Goal: Find specific page/section: Find specific page/section

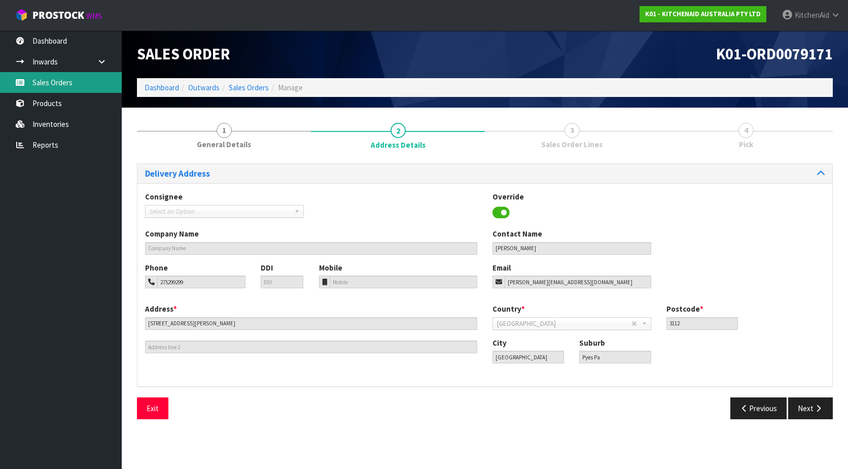
click at [57, 88] on link "Sales Orders" at bounding box center [61, 82] width 122 height 21
click at [52, 102] on link "Products" at bounding box center [61, 103] width 122 height 21
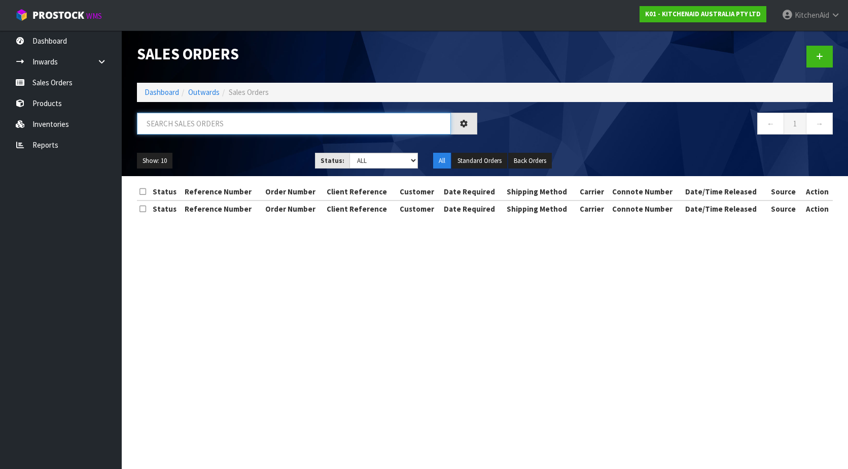
click at [225, 125] on input "text" at bounding box center [294, 124] width 314 height 22
paste input "5KFP1319AER"
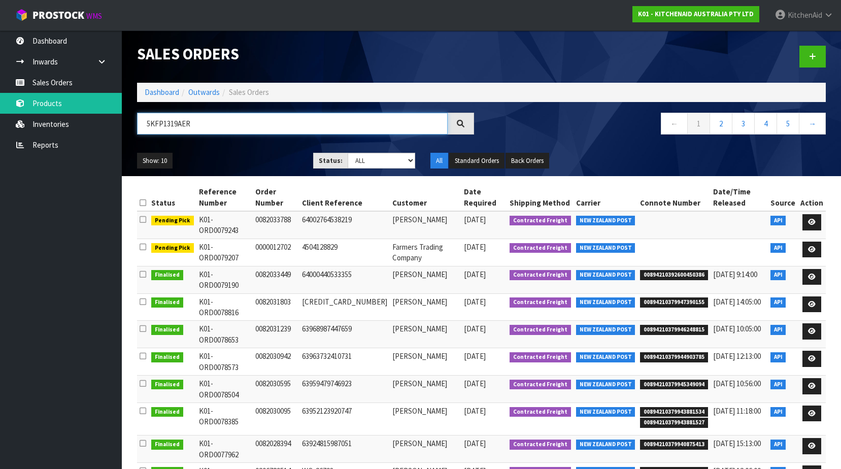
click at [255, 120] on input "5KFP1319AER" at bounding box center [292, 124] width 310 height 22
drag, startPoint x: 241, startPoint y: 122, endPoint x: 135, endPoint y: 111, distance: 106.7
click at [135, 111] on div "Sales Orders Dashboard Outwards Sales Orders 5KFP1319AER ← 1 2 3 4 5 → Show: 10…" at bounding box center [481, 103] width 704 height 146
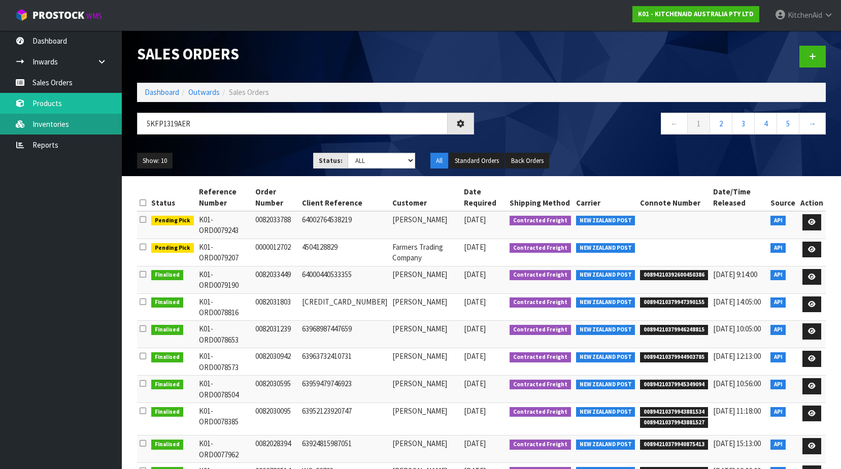
drag, startPoint x: 41, startPoint y: 120, endPoint x: 44, endPoint y: 115, distance: 5.7
click at [41, 120] on link "Inventories" at bounding box center [61, 124] width 122 height 21
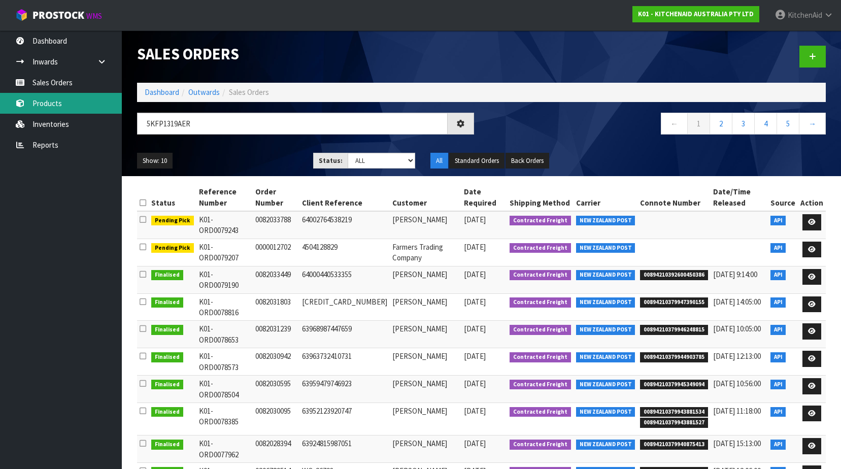
click at [51, 103] on link "Products" at bounding box center [61, 103] width 122 height 21
click at [44, 106] on link "Products" at bounding box center [61, 103] width 122 height 21
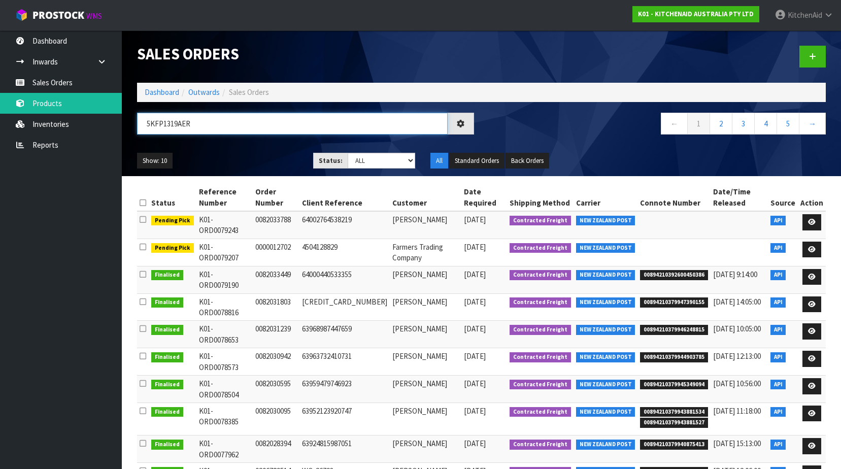
click at [207, 125] on input "5KFP1319AER" at bounding box center [292, 124] width 310 height 22
drag, startPoint x: 211, startPoint y: 125, endPoint x: 128, endPoint y: 118, distance: 83.0
click at [128, 118] on header "Sales Orders Dashboard Outwards Sales Orders 5KFP1319AER ← 1 2 3 4 5 → Show: 10…" at bounding box center [481, 103] width 719 height 146
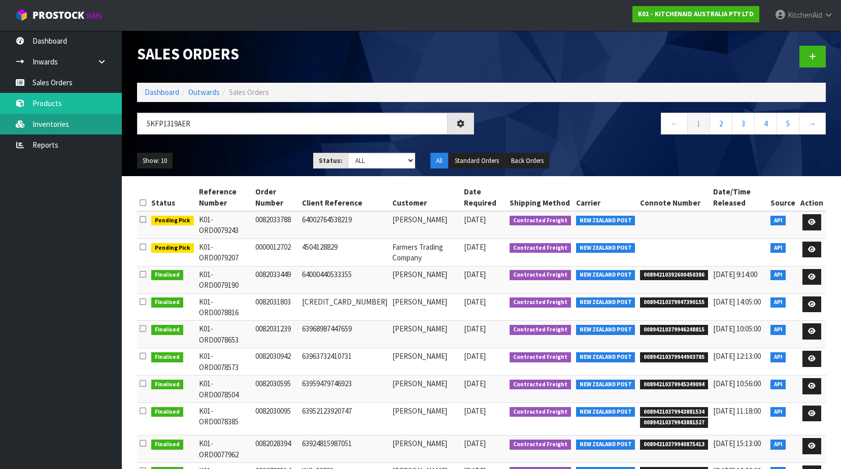
drag, startPoint x: 43, startPoint y: 122, endPoint x: 324, endPoint y: 183, distance: 287.5
click at [43, 122] on link "Inventories" at bounding box center [61, 124] width 122 height 21
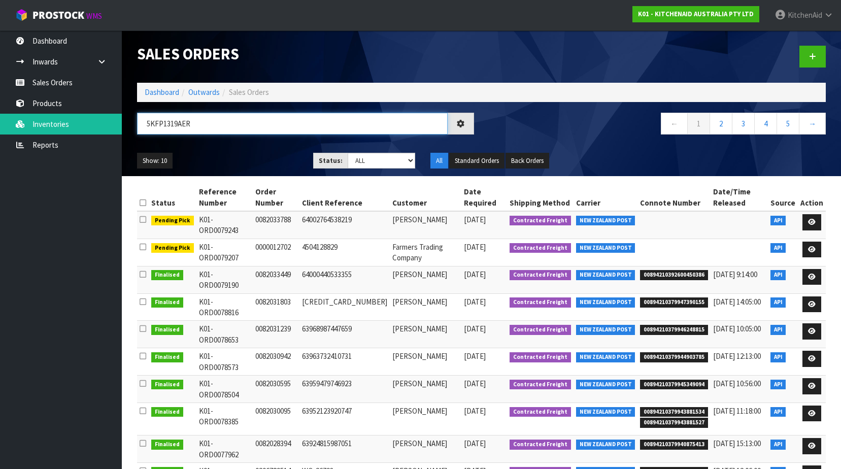
drag, startPoint x: 221, startPoint y: 123, endPoint x: 133, endPoint y: 121, distance: 87.8
click at [133, 121] on div "5KFP1319AER" at bounding box center [305, 127] width 352 height 29
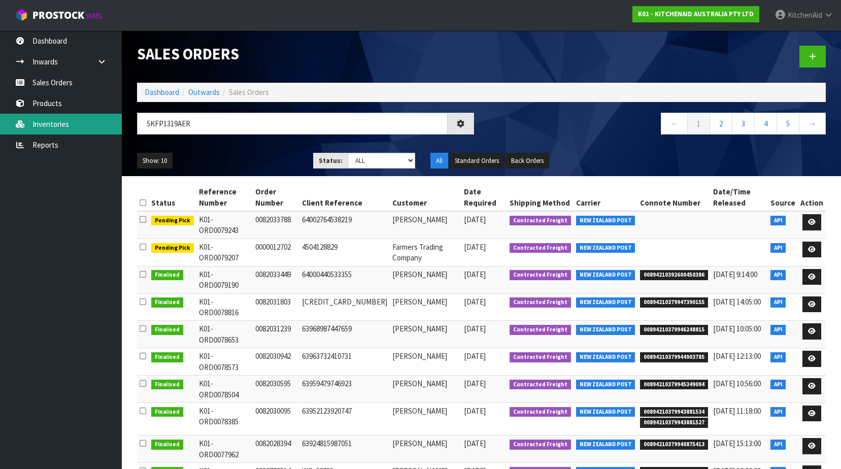
click at [57, 124] on link "Inventories" at bounding box center [61, 124] width 122 height 21
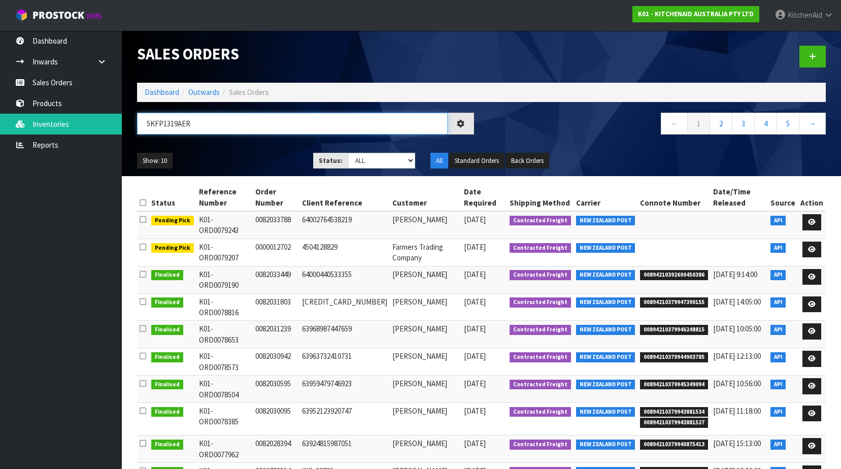
click at [202, 117] on input "5KFP1319AER" at bounding box center [292, 124] width 310 height 22
click at [207, 122] on input "5KFP1319AER" at bounding box center [292, 124] width 310 height 22
type input "5KFP1319"
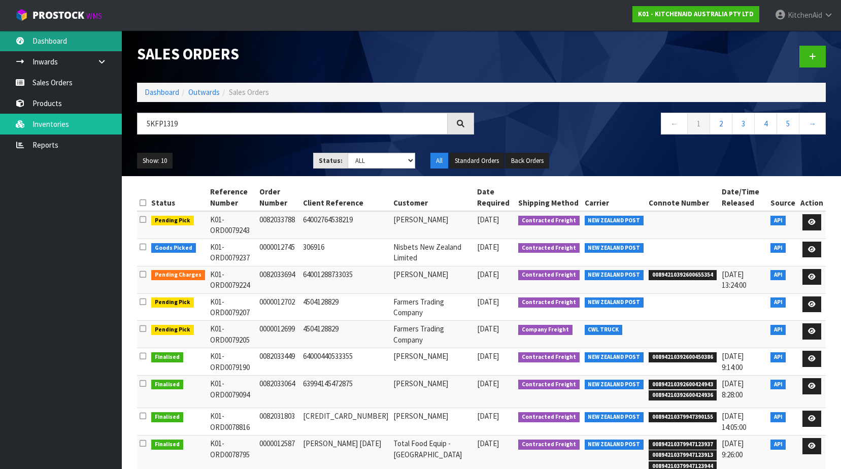
click at [67, 42] on link "Dashboard" at bounding box center [61, 40] width 122 height 21
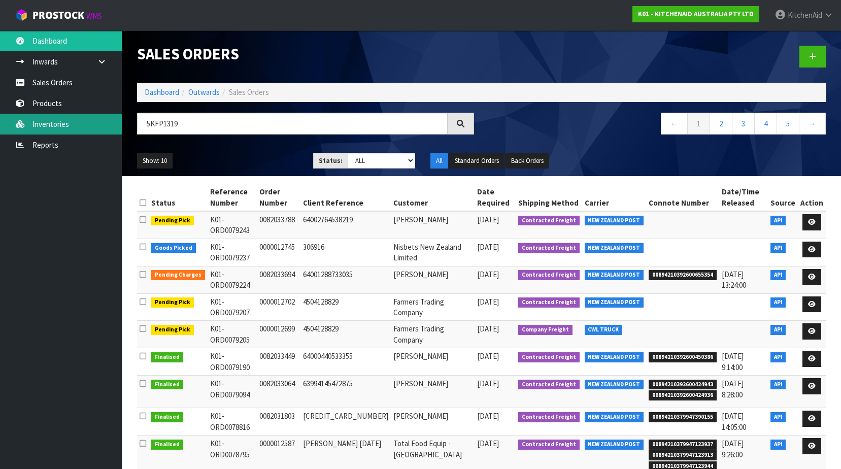
click at [40, 120] on link "Inventories" at bounding box center [61, 124] width 122 height 21
